Goal: Use online tool/utility: Utilize a website feature to perform a specific function

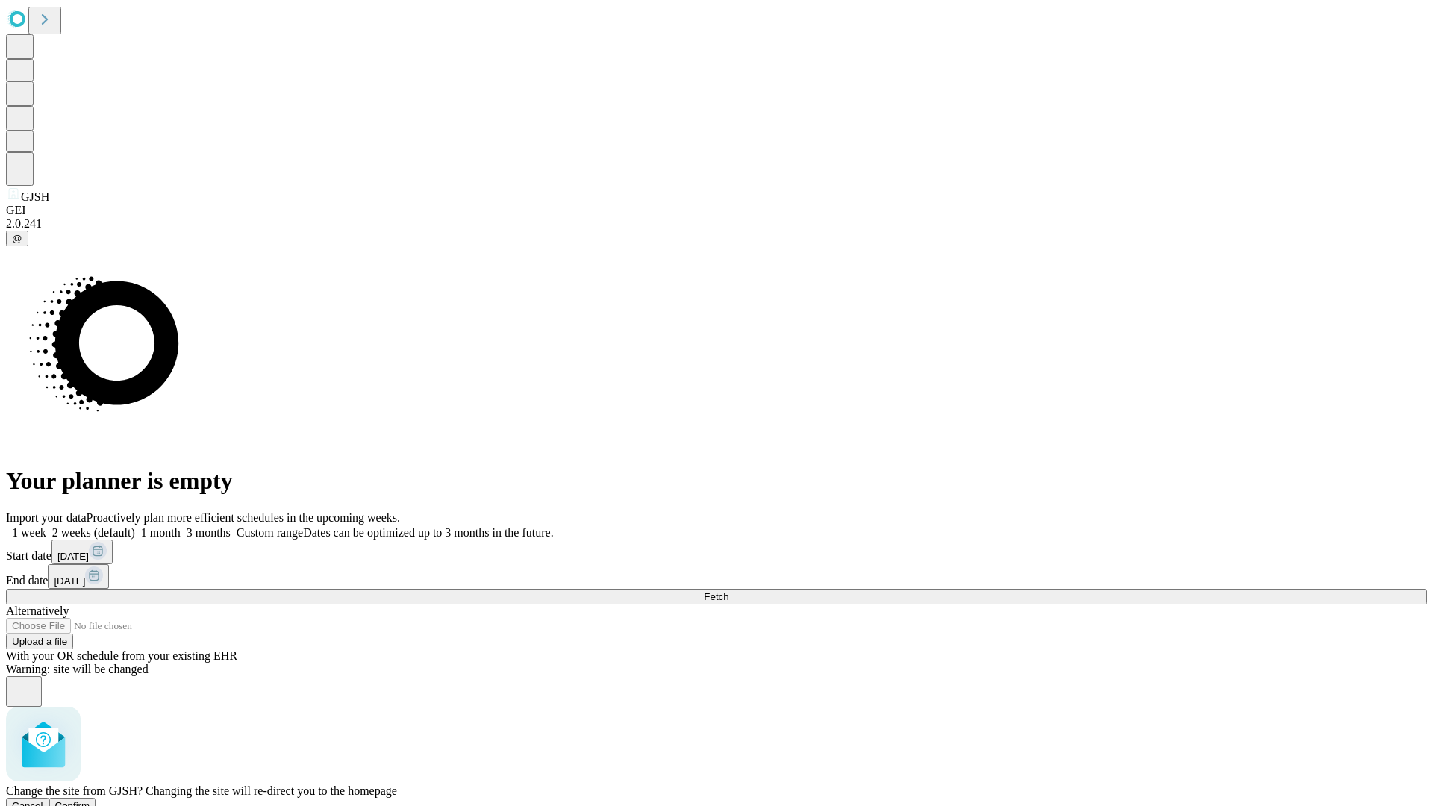
click at [90, 800] on span "Confirm" at bounding box center [72, 805] width 35 height 11
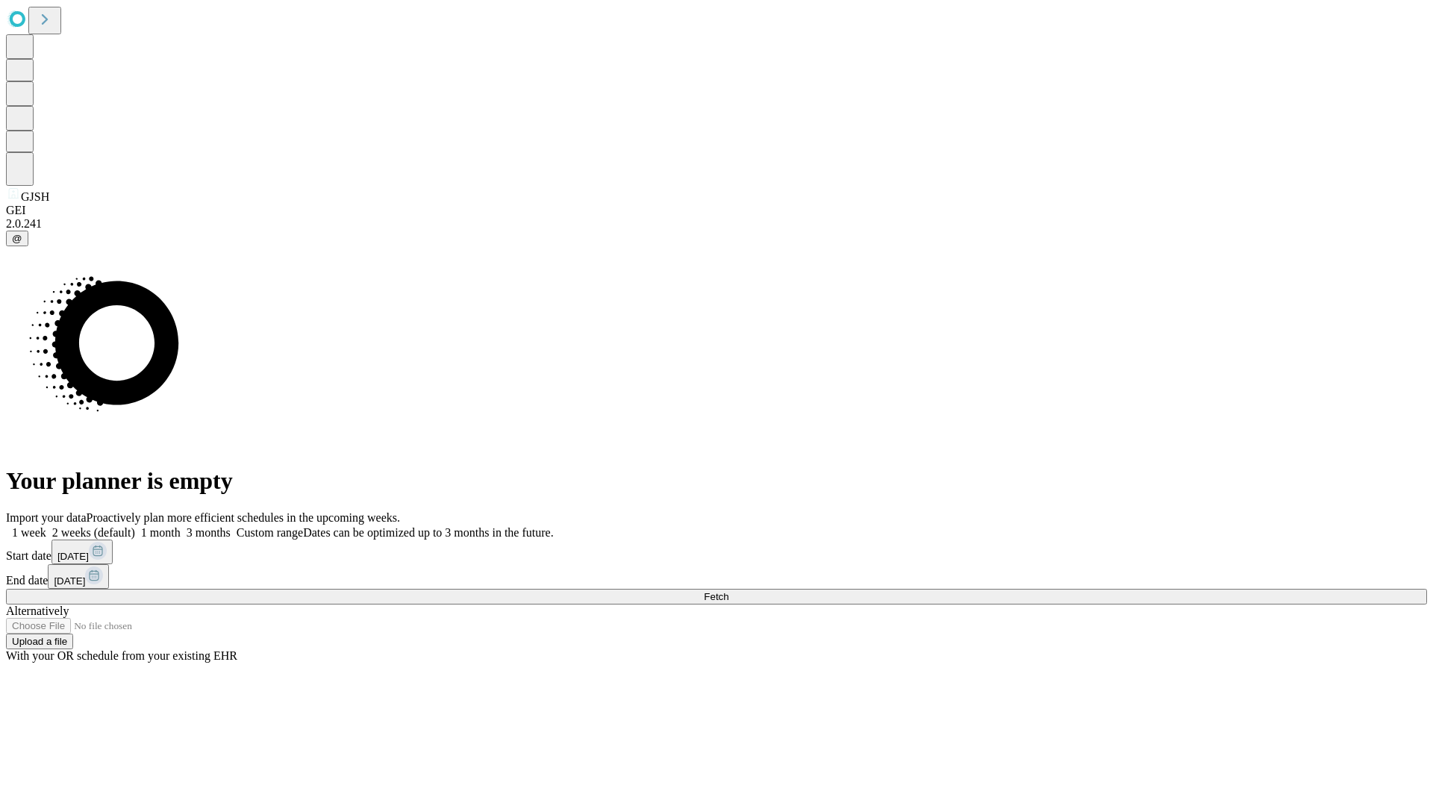
click at [181, 526] on label "1 month" at bounding box center [158, 532] width 46 height 13
click at [728, 591] on span "Fetch" at bounding box center [716, 596] width 25 height 11
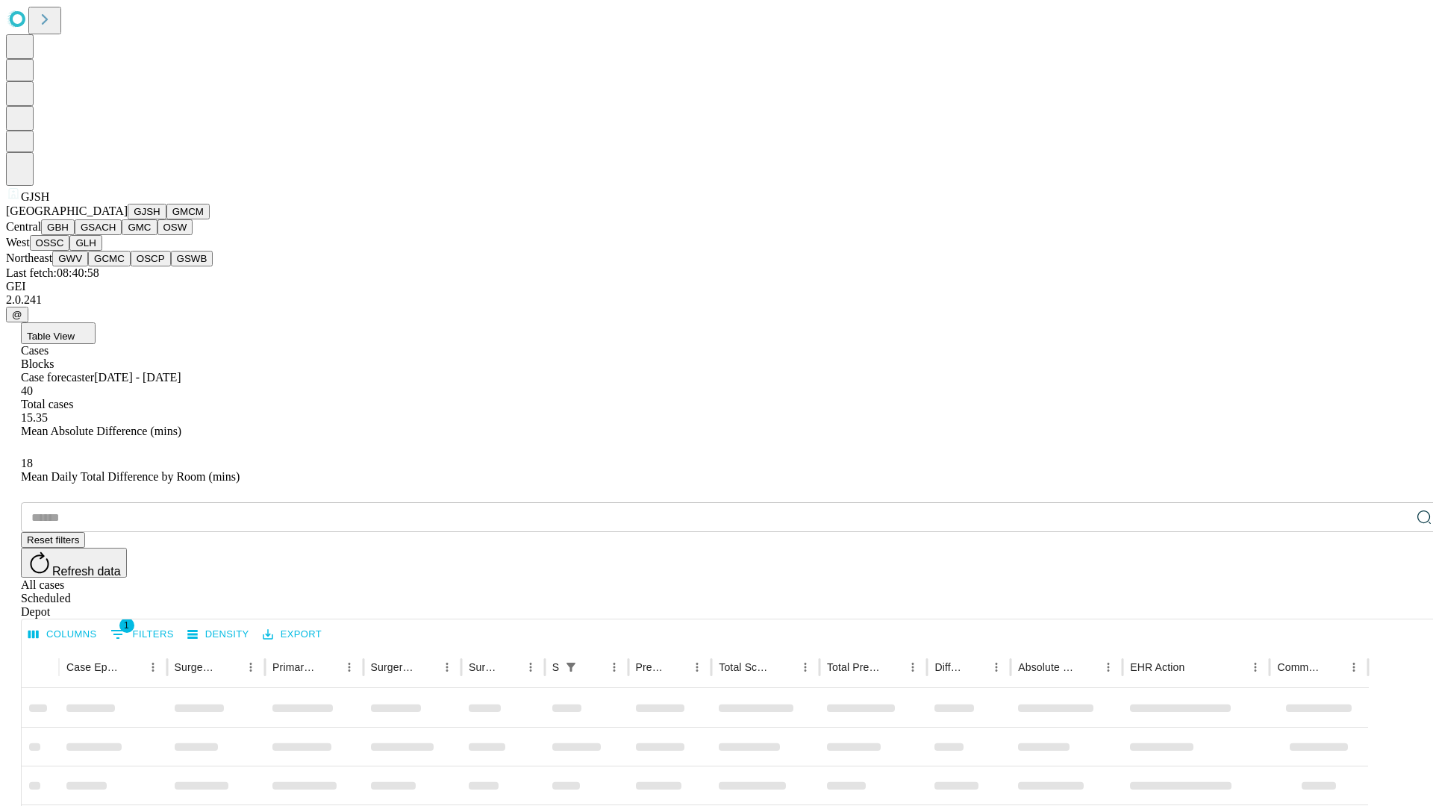
click at [166, 219] on button "GMCM" at bounding box center [187, 212] width 43 height 16
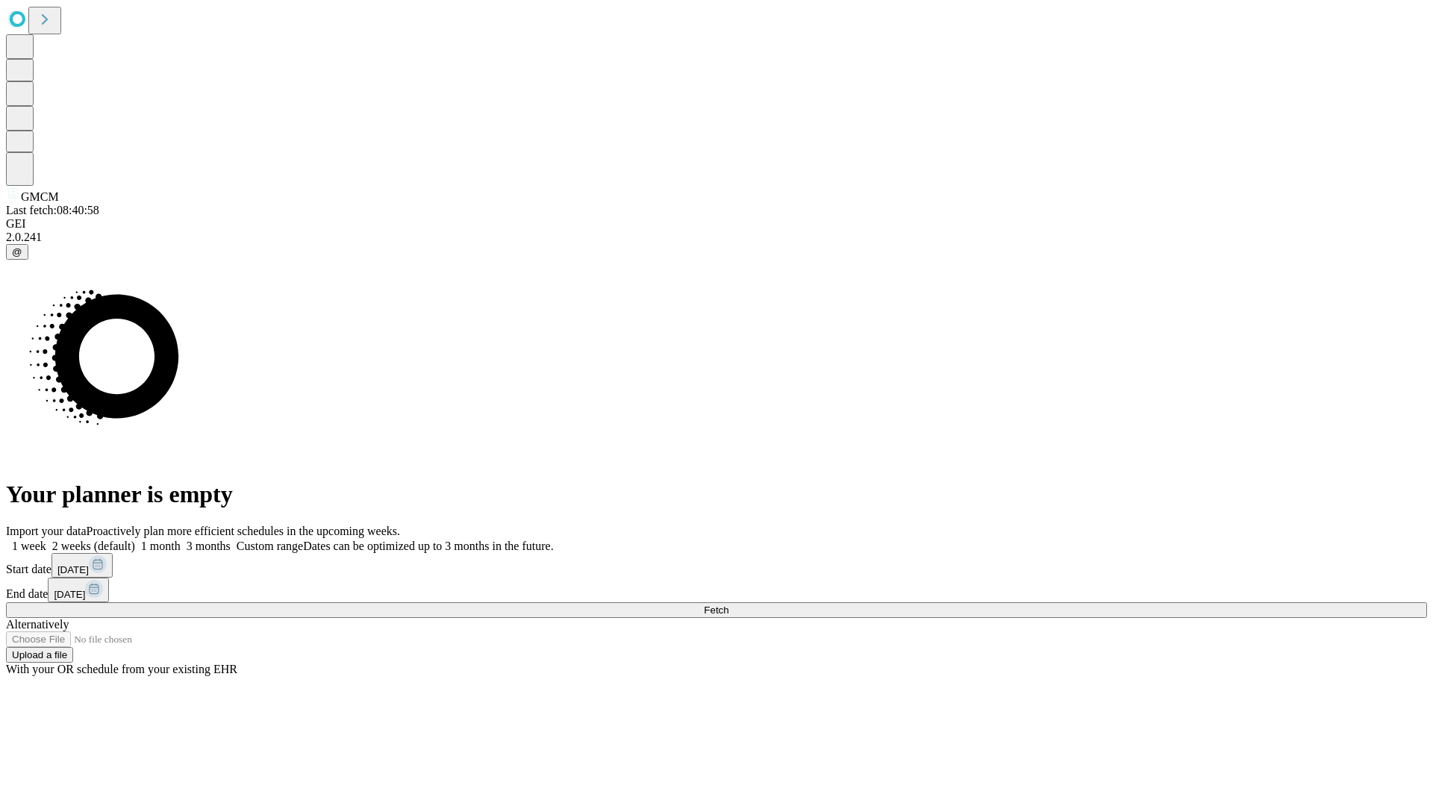
click at [181, 540] on label "1 month" at bounding box center [158, 546] width 46 height 13
click at [728, 604] on span "Fetch" at bounding box center [716, 609] width 25 height 11
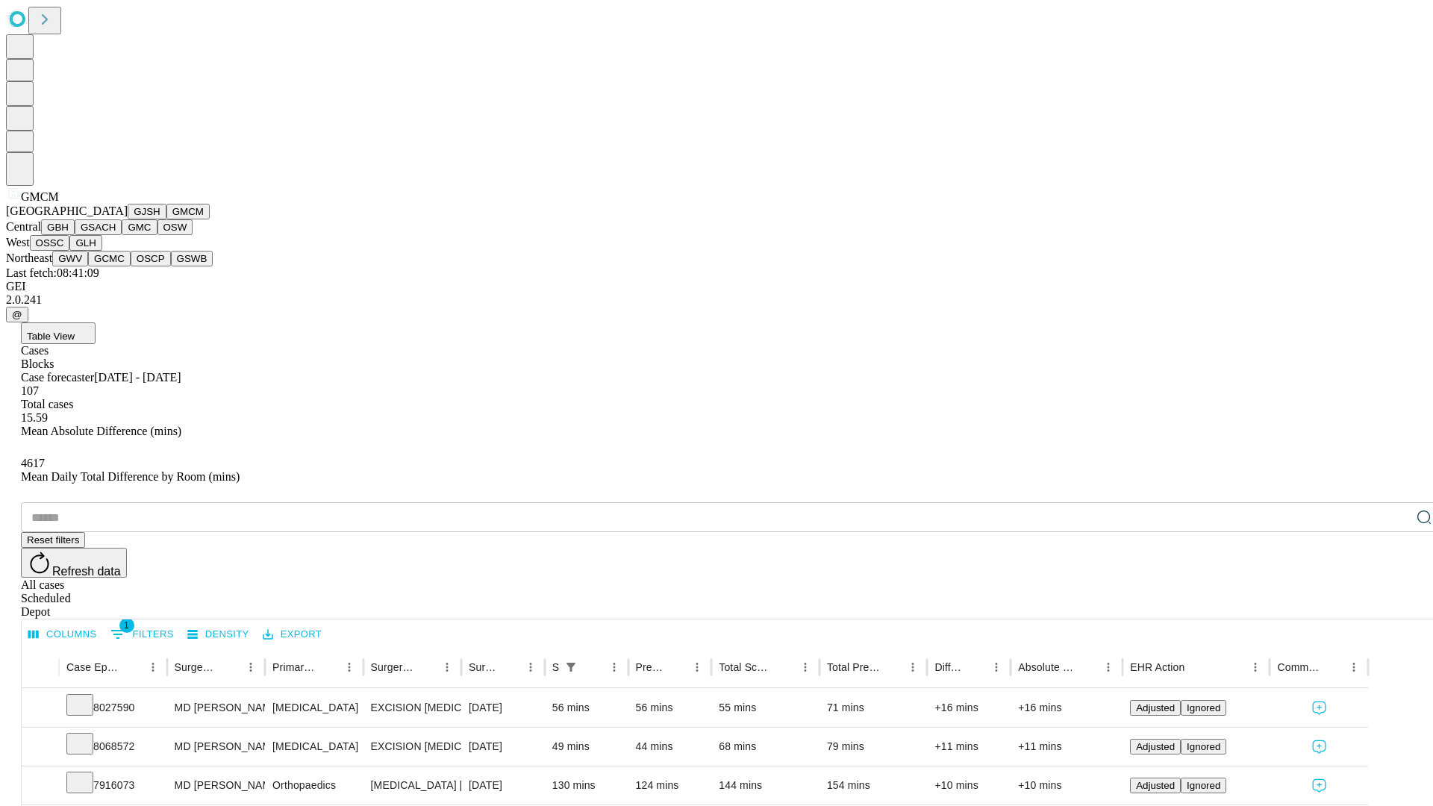
click at [75, 235] on button "GBH" at bounding box center [58, 227] width 34 height 16
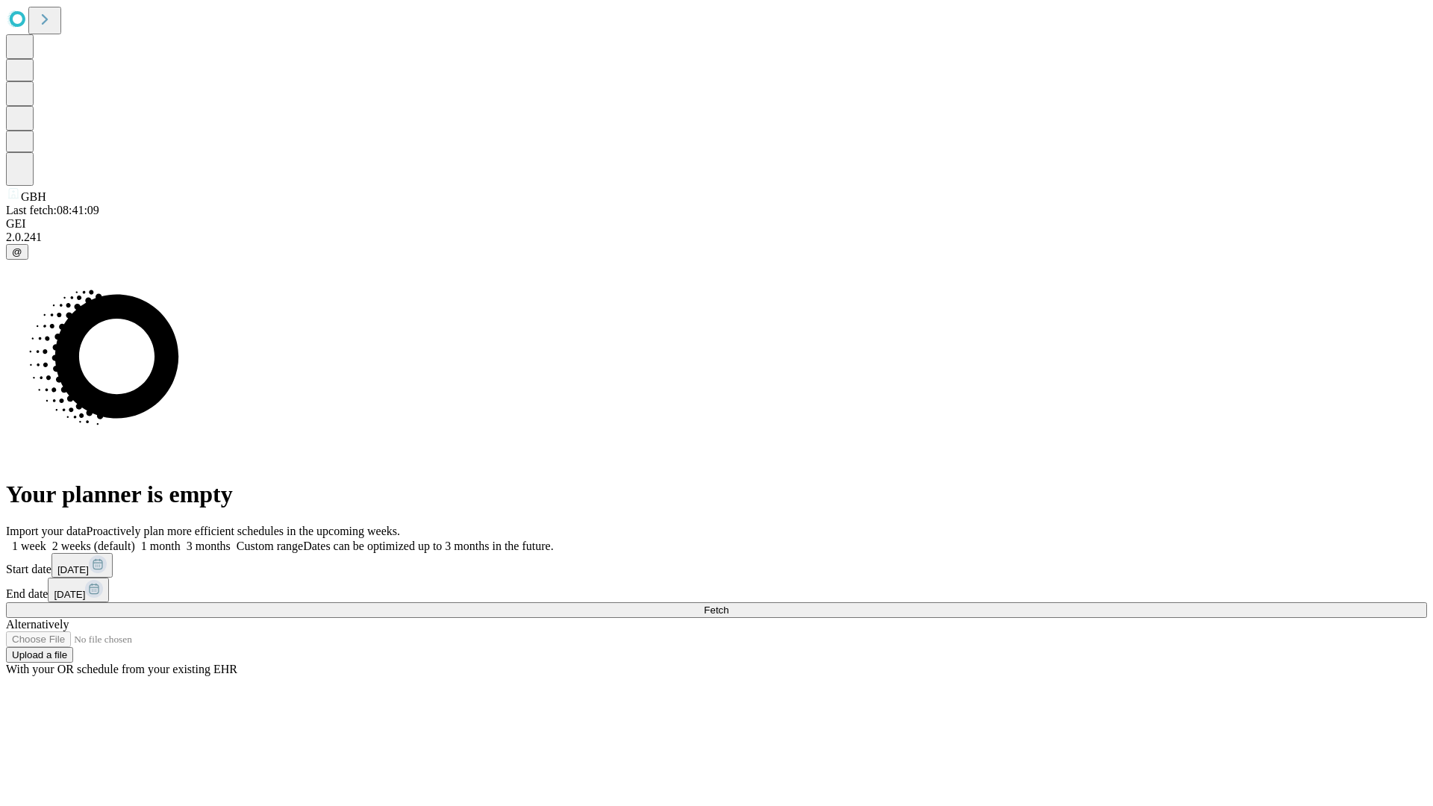
click at [181, 540] on label "1 month" at bounding box center [158, 546] width 46 height 13
click at [728, 604] on span "Fetch" at bounding box center [716, 609] width 25 height 11
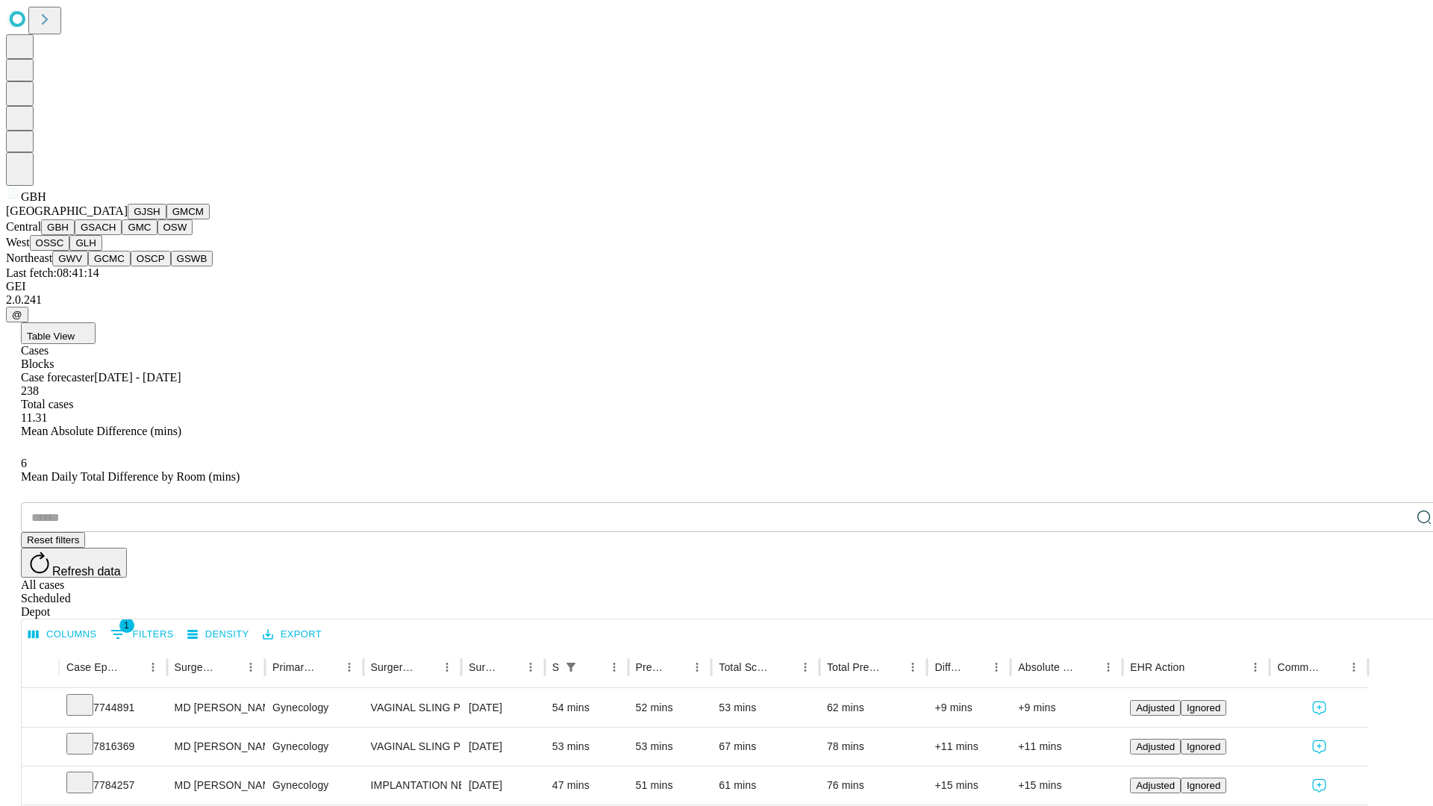
click at [116, 235] on button "GSACH" at bounding box center [98, 227] width 47 height 16
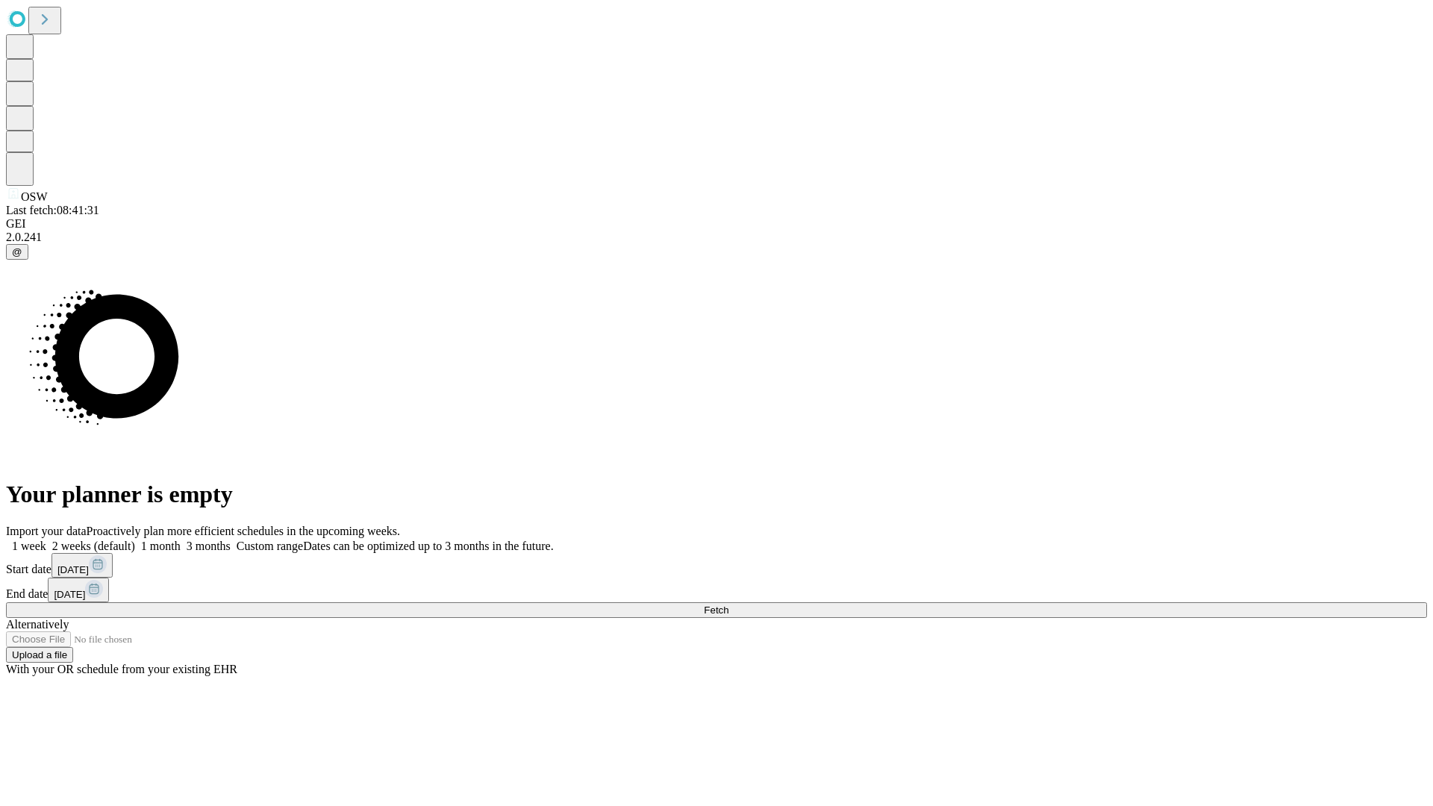
click at [181, 540] on label "1 month" at bounding box center [158, 546] width 46 height 13
click at [728, 604] on span "Fetch" at bounding box center [716, 609] width 25 height 11
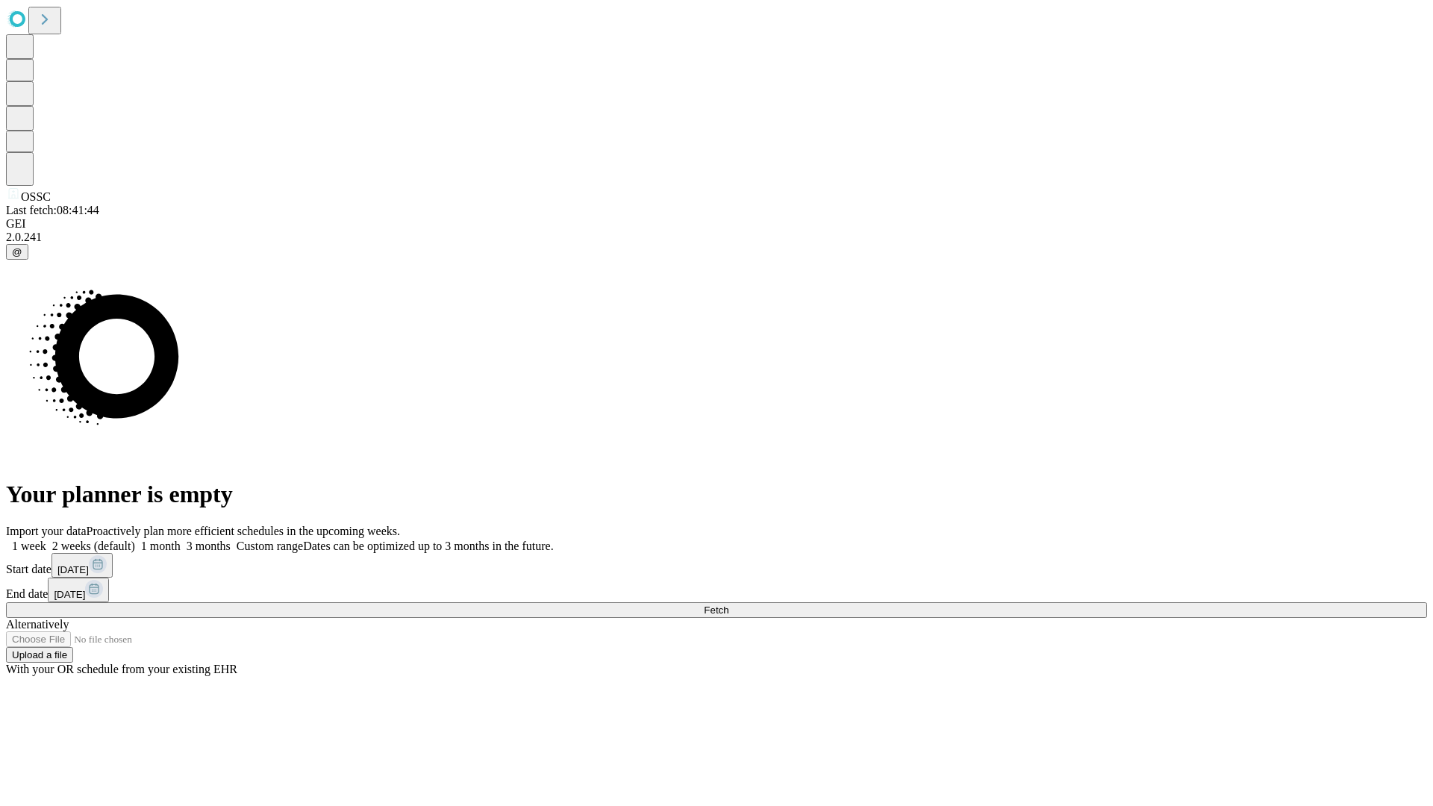
click at [181, 540] on label "1 month" at bounding box center [158, 546] width 46 height 13
click at [728, 604] on span "Fetch" at bounding box center [716, 609] width 25 height 11
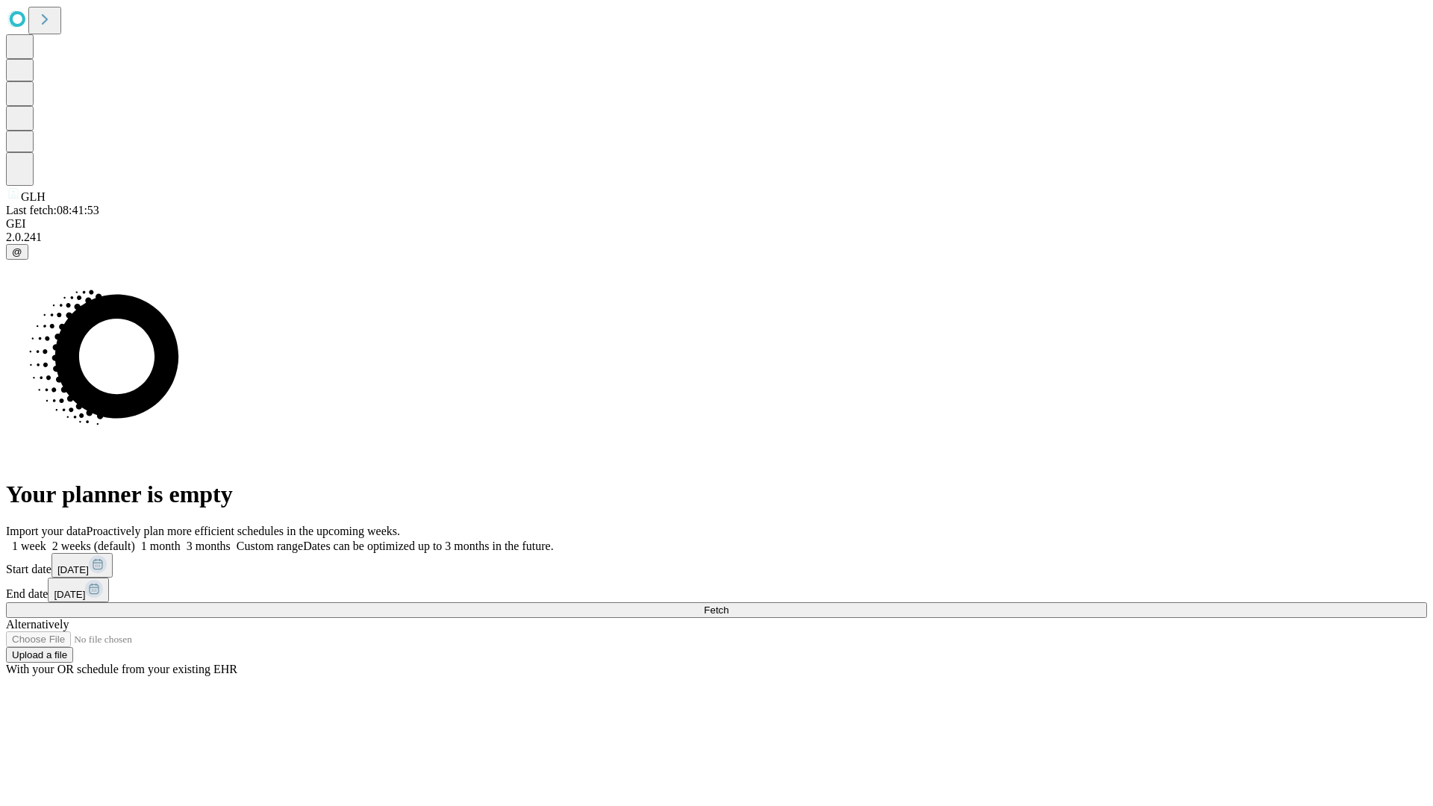
click at [181, 540] on label "1 month" at bounding box center [158, 546] width 46 height 13
click at [728, 604] on span "Fetch" at bounding box center [716, 609] width 25 height 11
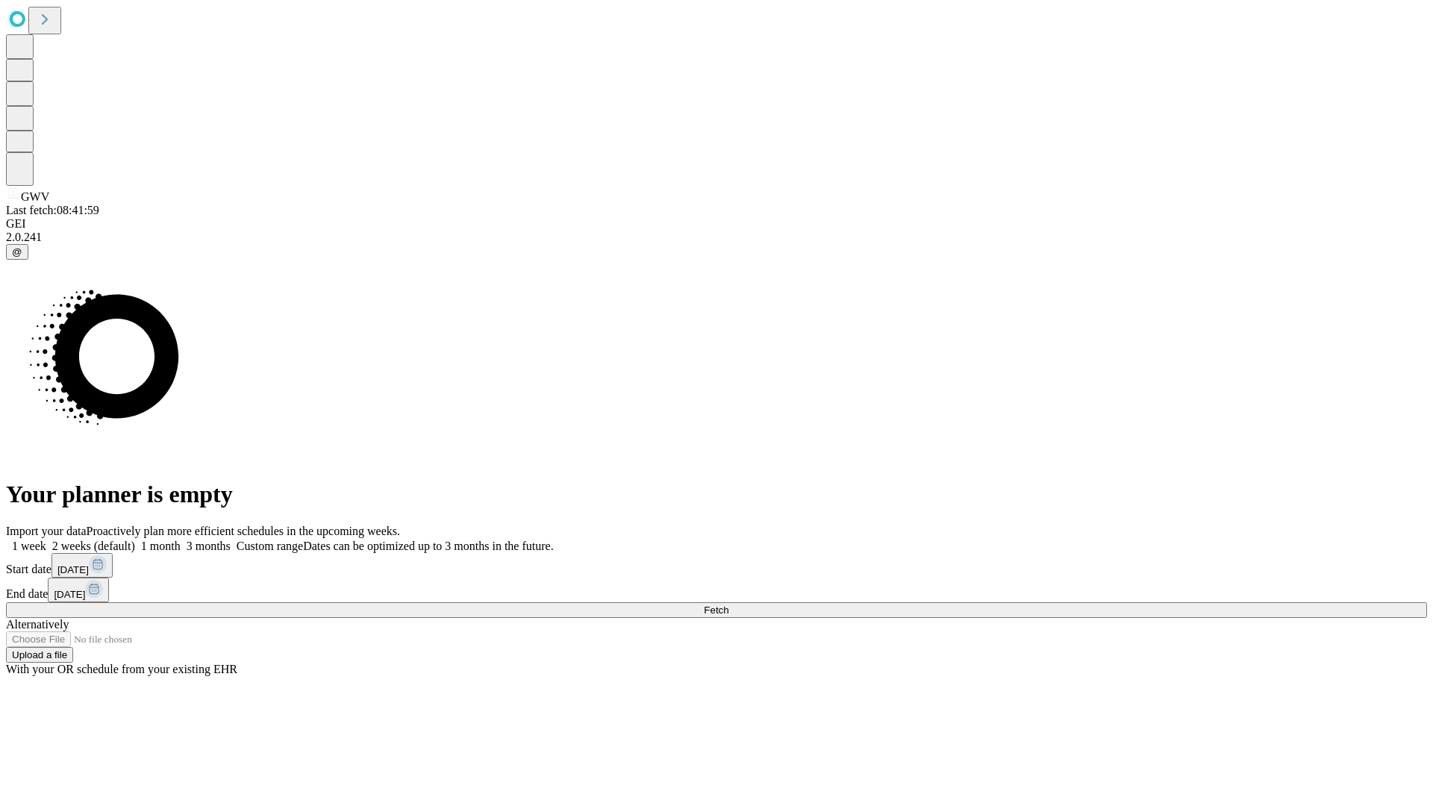
click at [181, 540] on label "1 month" at bounding box center [158, 546] width 46 height 13
click at [728, 604] on span "Fetch" at bounding box center [716, 609] width 25 height 11
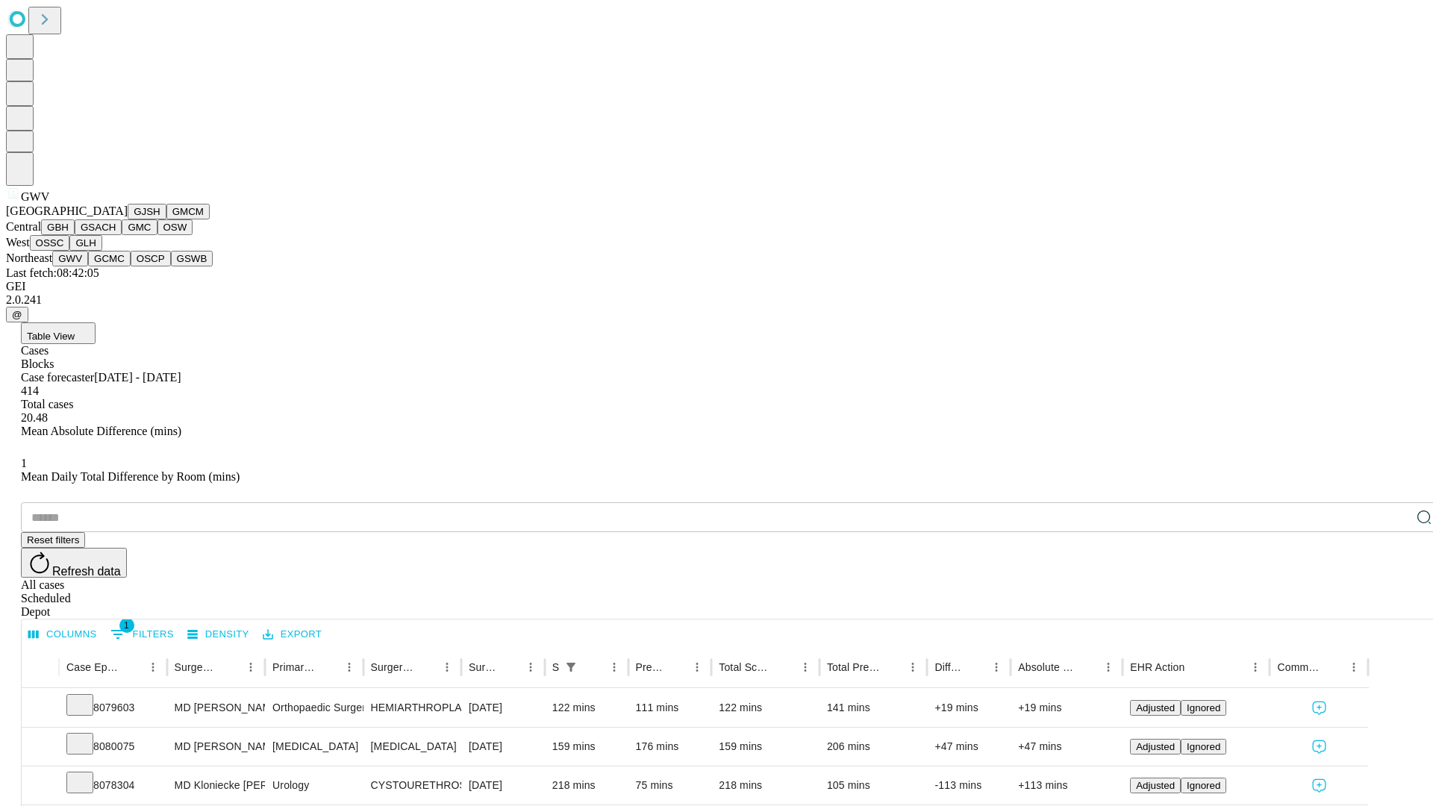
click at [116, 266] on button "GCMC" at bounding box center [109, 259] width 43 height 16
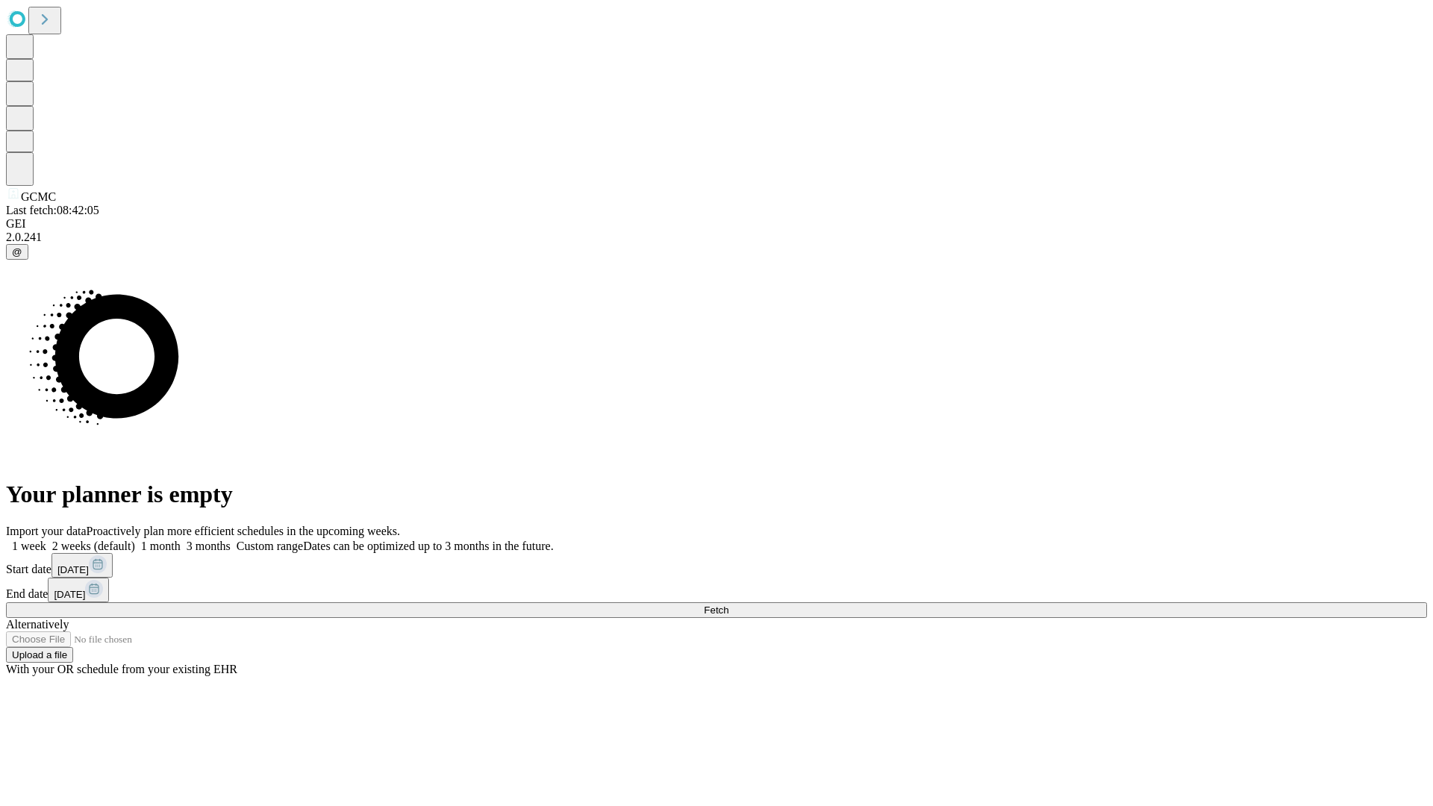
click at [181, 540] on label "1 month" at bounding box center [158, 546] width 46 height 13
click at [728, 604] on span "Fetch" at bounding box center [716, 609] width 25 height 11
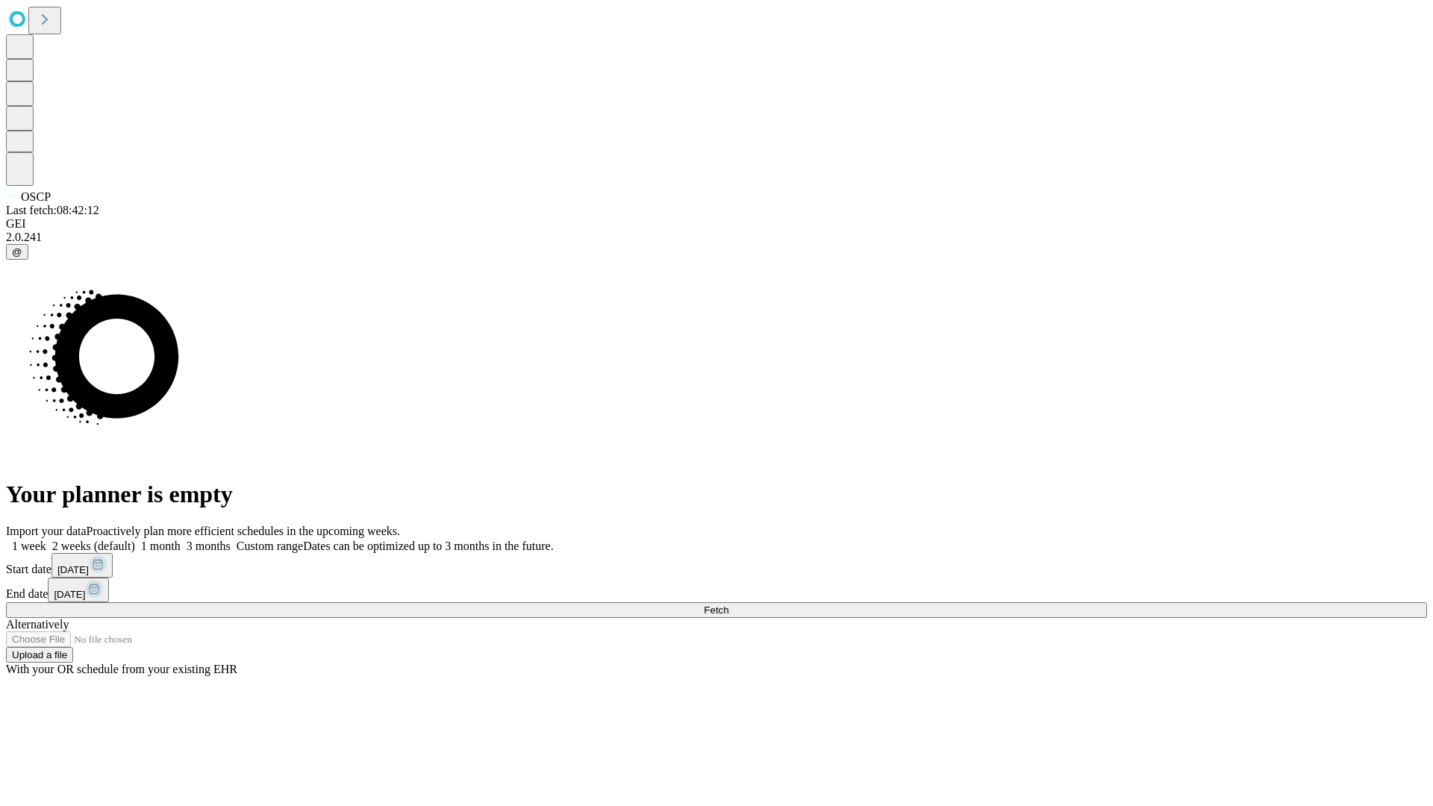
click at [181, 540] on label "1 month" at bounding box center [158, 546] width 46 height 13
click at [728, 604] on span "Fetch" at bounding box center [716, 609] width 25 height 11
